Goal: Communication & Community: Answer question/provide support

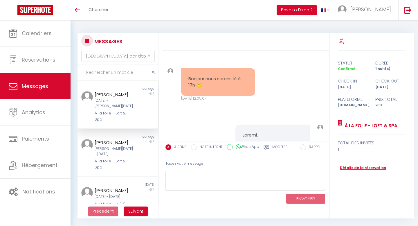
select select "message"
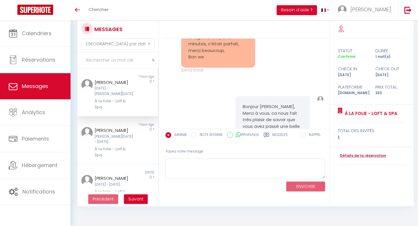
scroll to position [2336, 0]
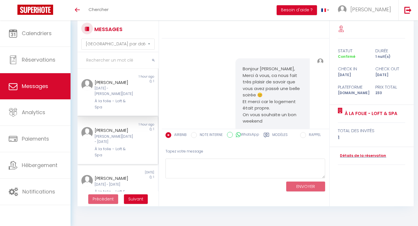
click at [119, 122] on div "1 hour ago" at bounding box center [137, 124] width 40 height 5
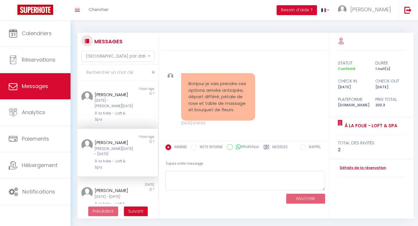
scroll to position [1725, 0]
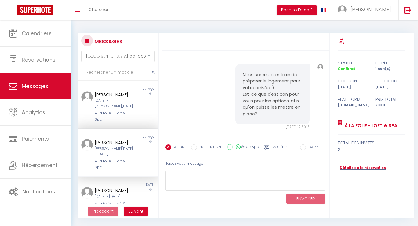
click at [276, 147] on label "Modèles" at bounding box center [279, 147] width 15 height 7
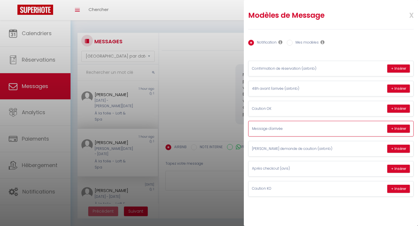
click at [318, 130] on p "Message d'arrivée" at bounding box center [295, 129] width 87 height 6
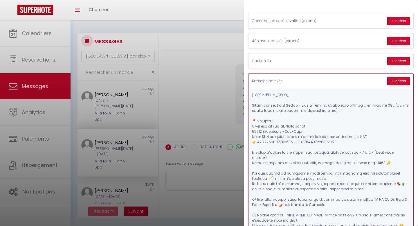
scroll to position [52, 0]
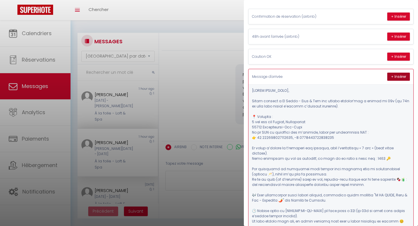
click at [395, 77] on button "+ Insérer" at bounding box center [398, 76] width 23 height 8
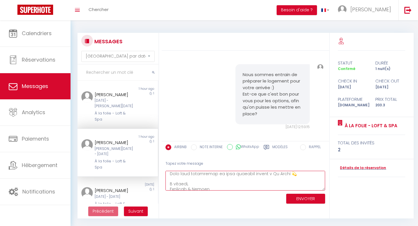
scroll to position [198, 0]
click at [188, 180] on textarea at bounding box center [245, 181] width 160 height 20
type textarea "Lorem, Ipsum dolorsi a Co Adipi - Elit & Sed doe tempor incidid’utl e dolore ma…"
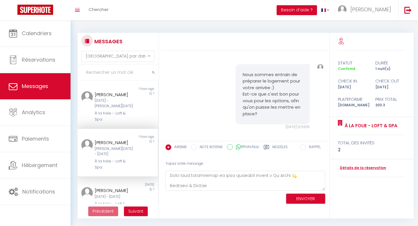
click at [295, 199] on button "ENVOYER" at bounding box center [305, 198] width 39 height 10
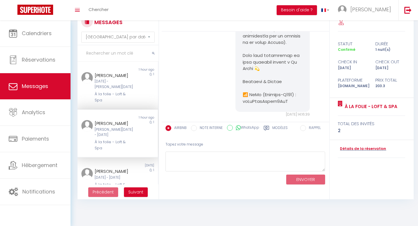
scroll to position [19, 0]
